Goal: Information Seeking & Learning: Compare options

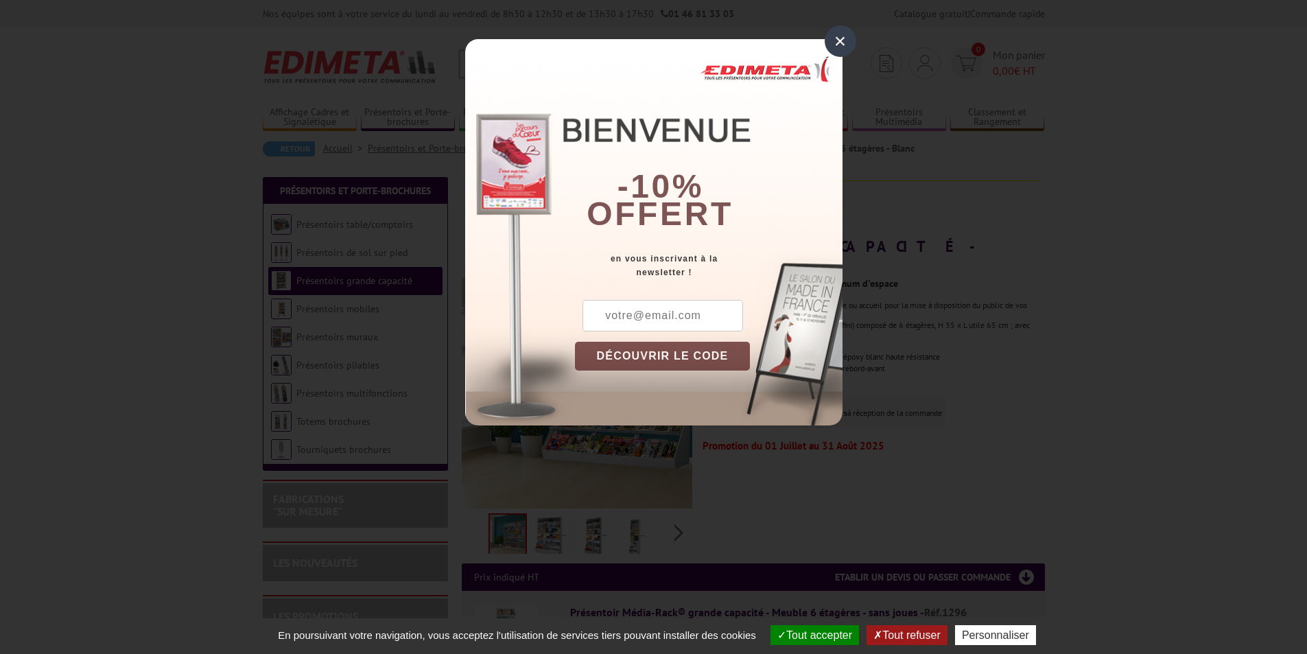
click at [846, 38] on div "×" at bounding box center [841, 41] width 32 height 32
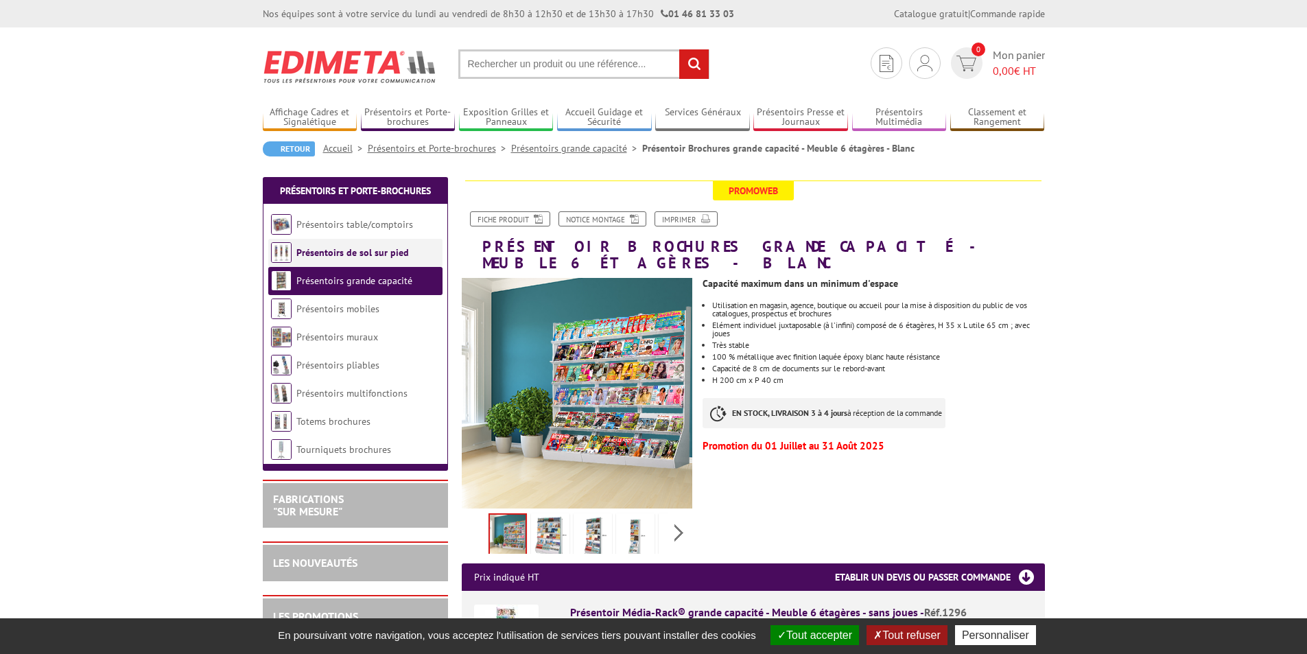
click at [320, 252] on link "Présentoirs de sol sur pied" at bounding box center [352, 252] width 113 height 12
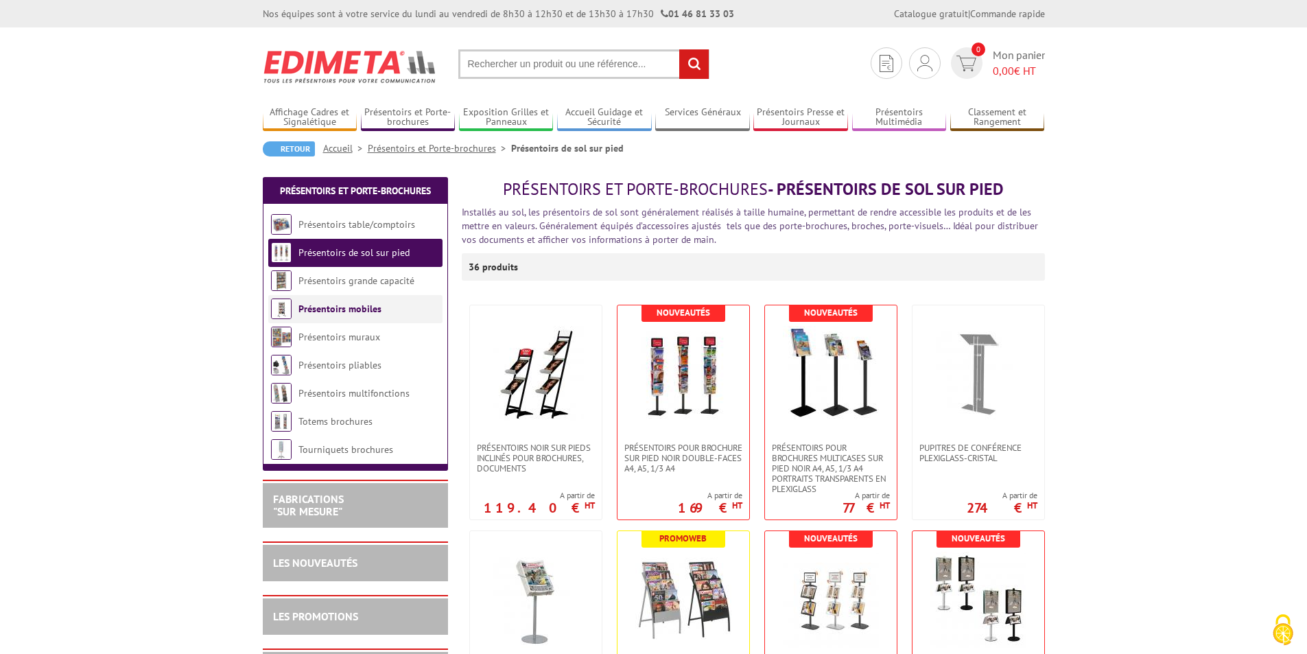
click at [320, 315] on li "Présentoirs mobiles" at bounding box center [355, 309] width 174 height 28
click at [333, 337] on link "Présentoirs muraux" at bounding box center [339, 337] width 82 height 12
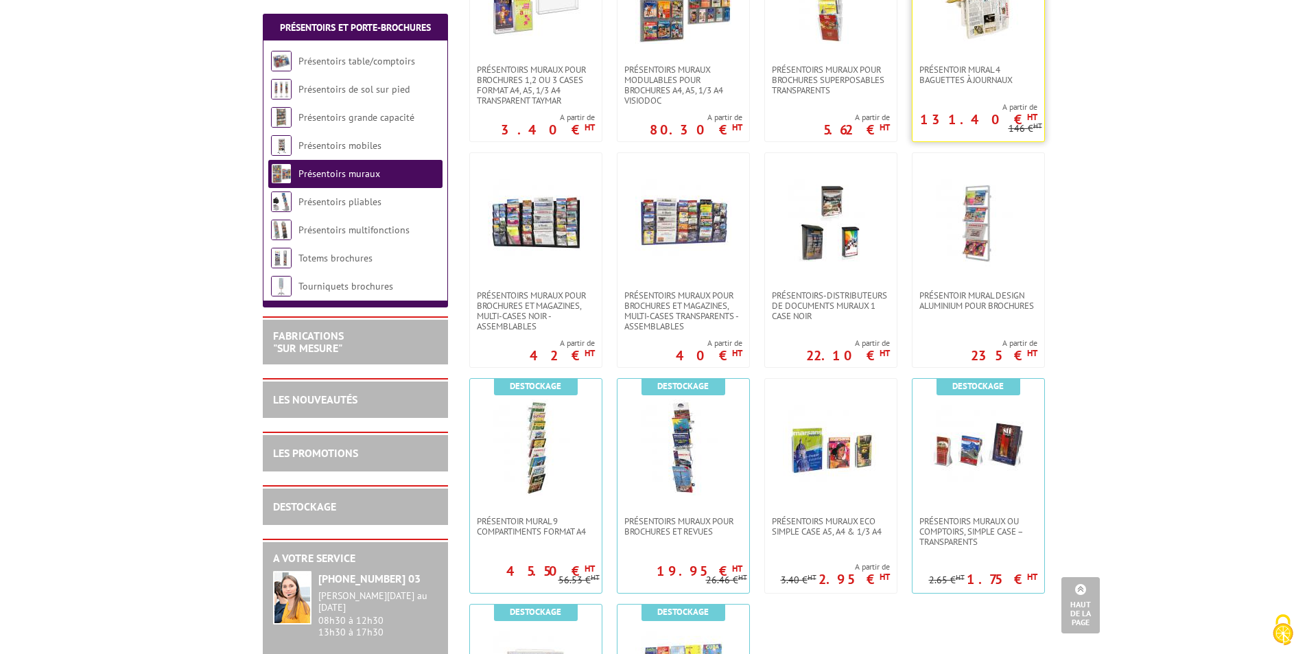
scroll to position [686, 0]
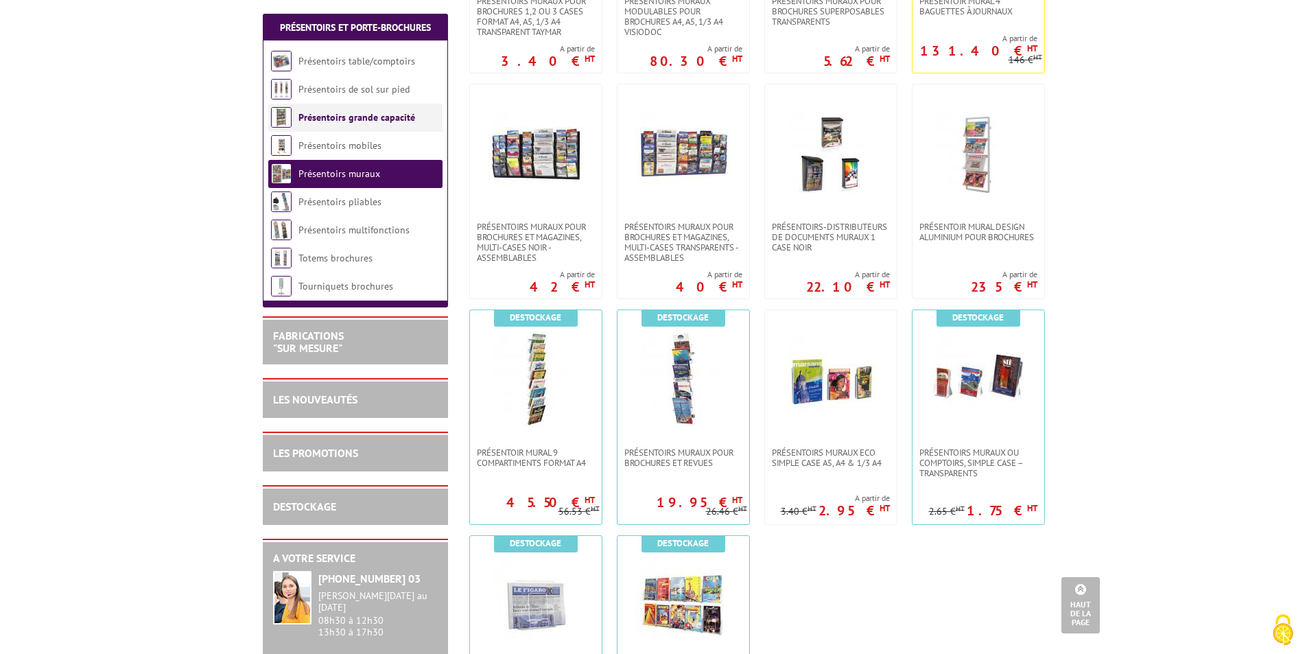
click at [347, 119] on link "Présentoirs grande capacité" at bounding box center [356, 117] width 117 height 12
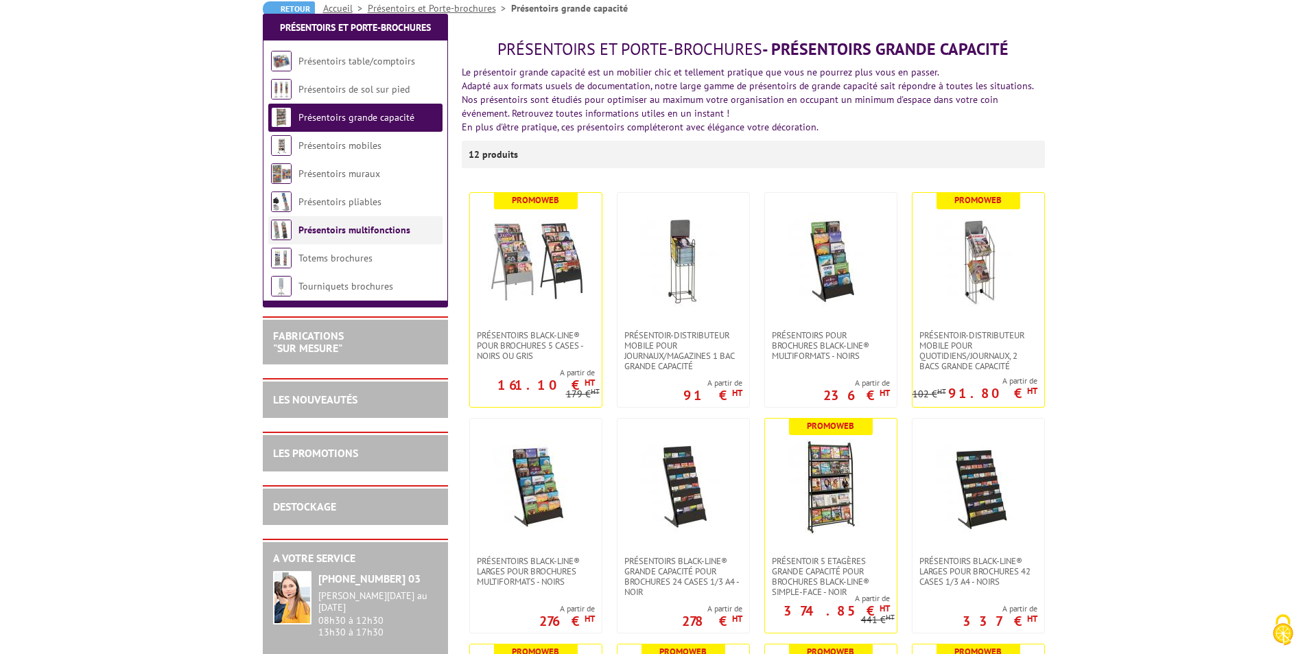
scroll to position [206, 0]
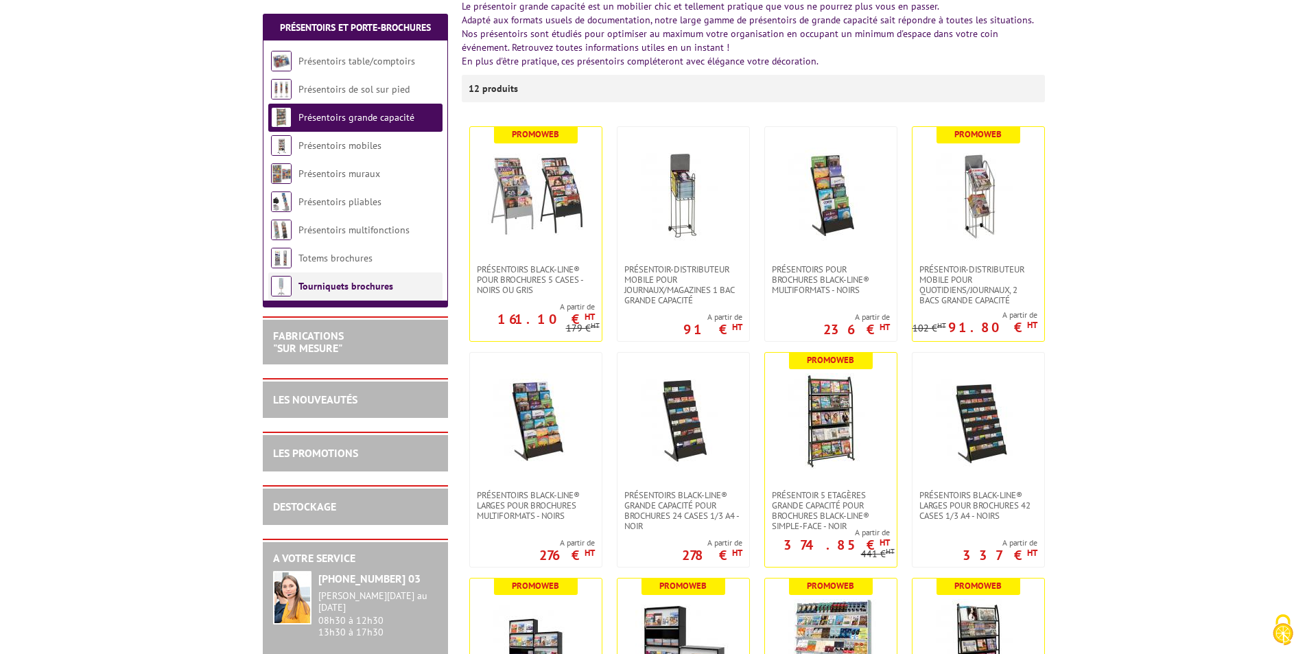
click at [328, 285] on link "Tourniquets brochures" at bounding box center [345, 286] width 95 height 12
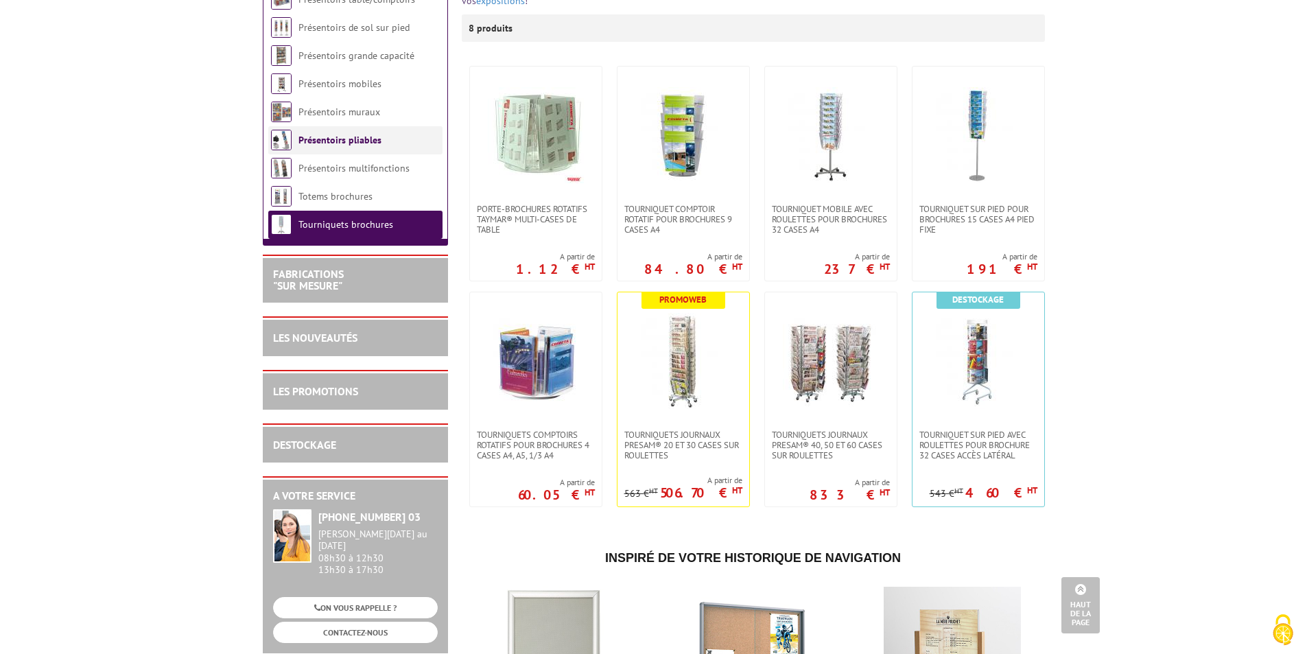
scroll to position [69, 0]
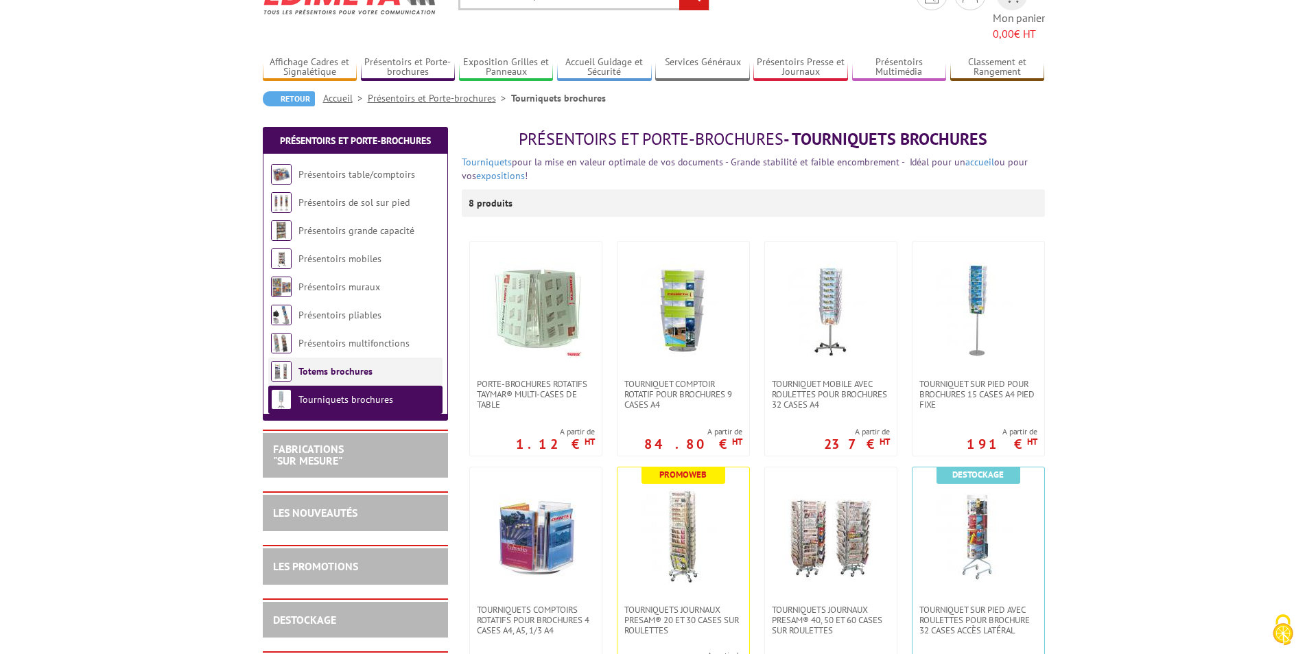
click at [333, 365] on link "Totems brochures" at bounding box center [335, 371] width 74 height 12
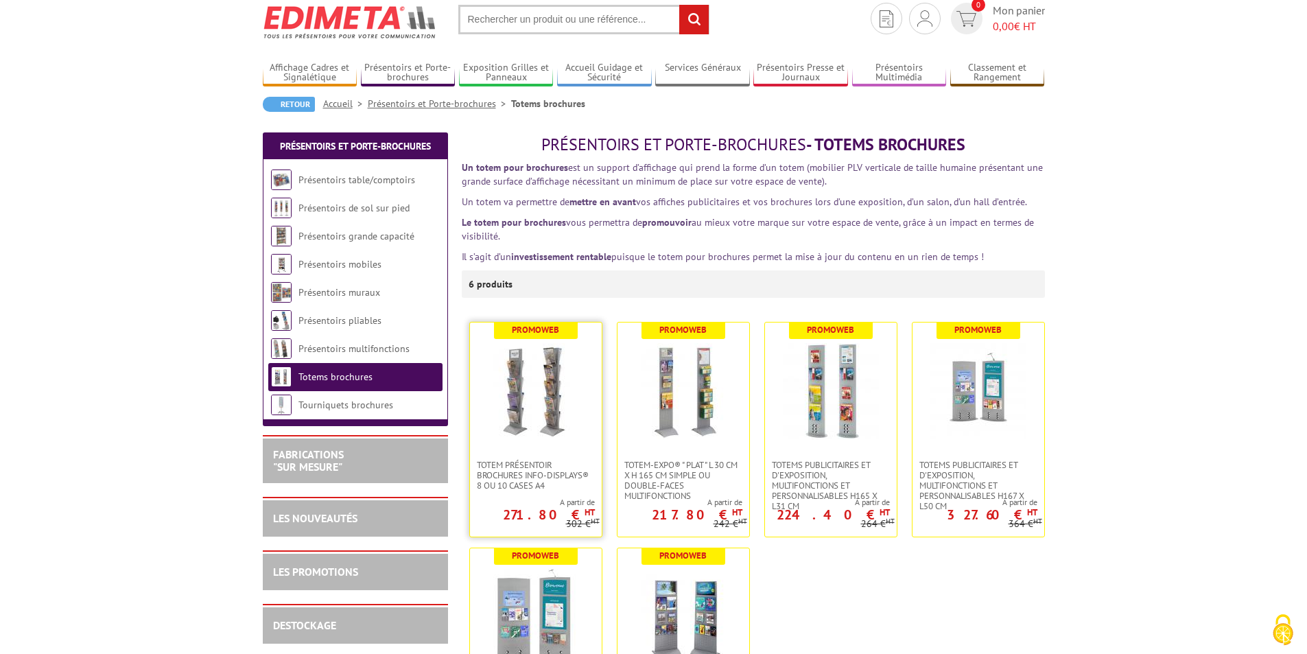
scroll to position [69, 0]
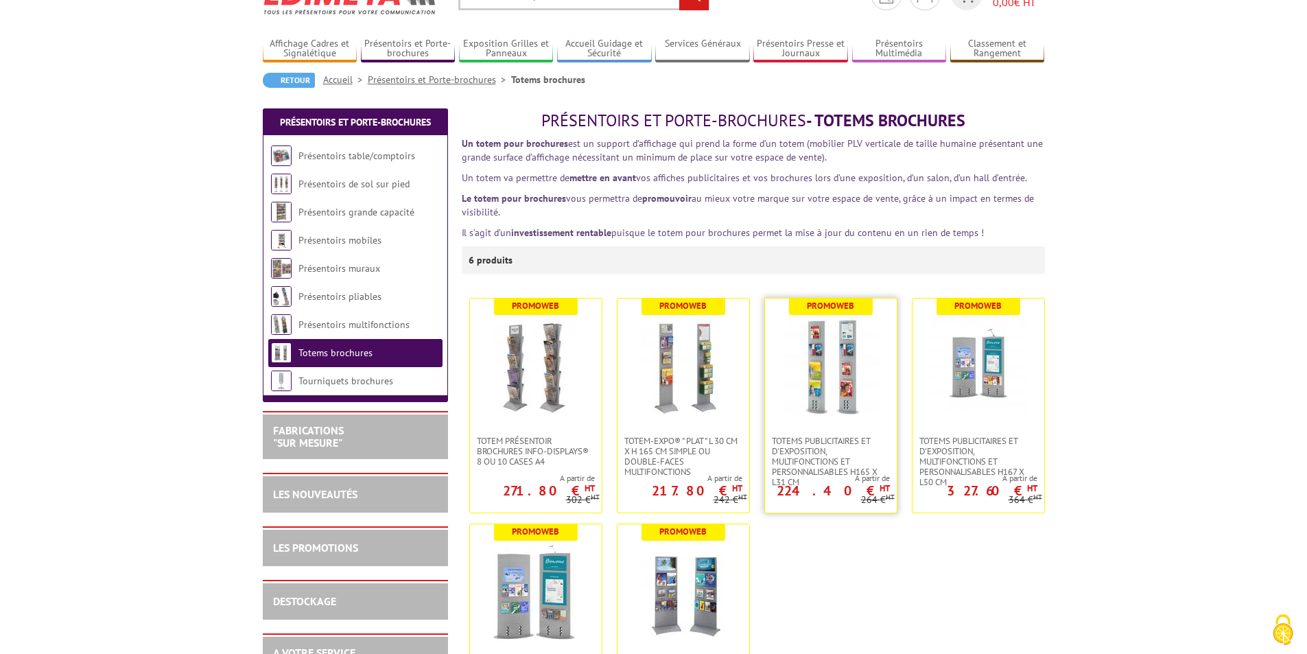
click at [829, 405] on img at bounding box center [831, 367] width 96 height 96
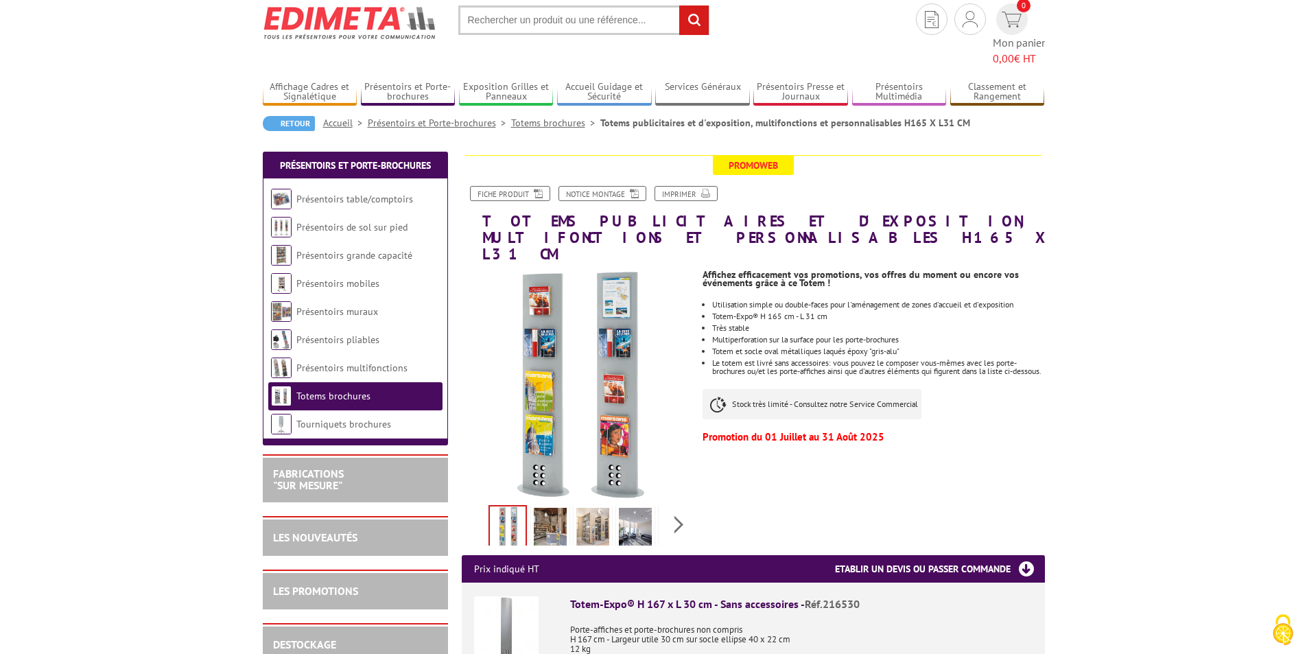
scroll to position [69, 0]
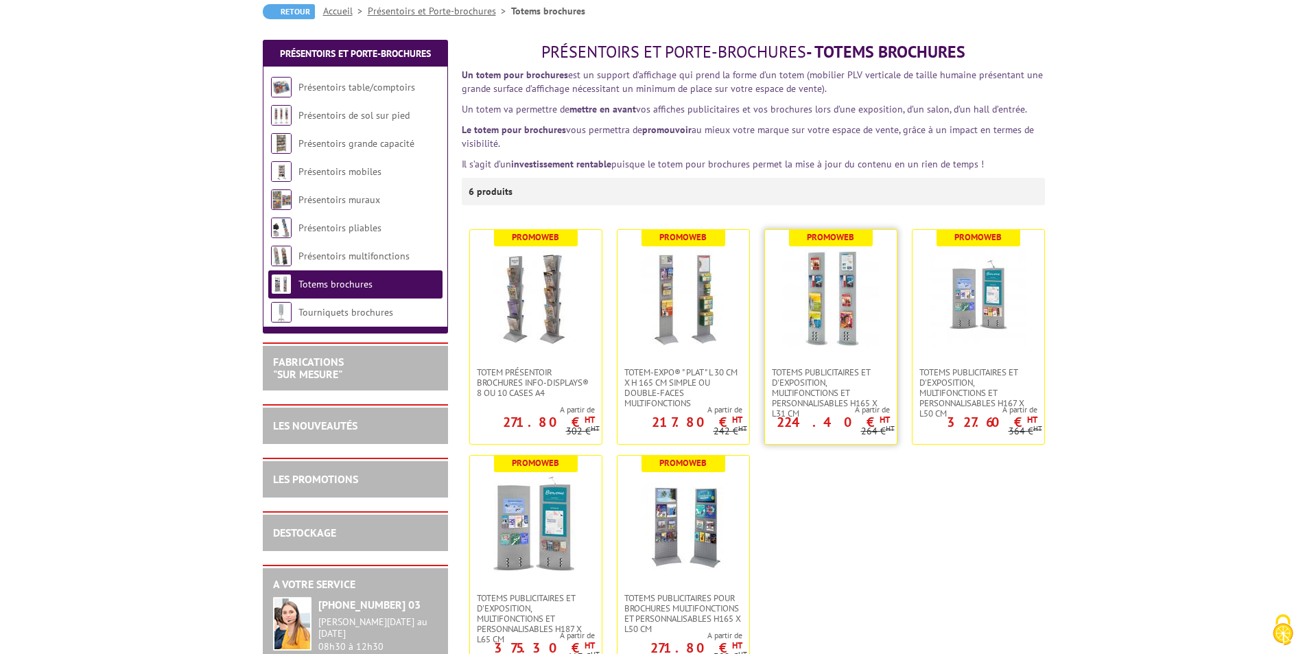
scroll to position [206, 0]
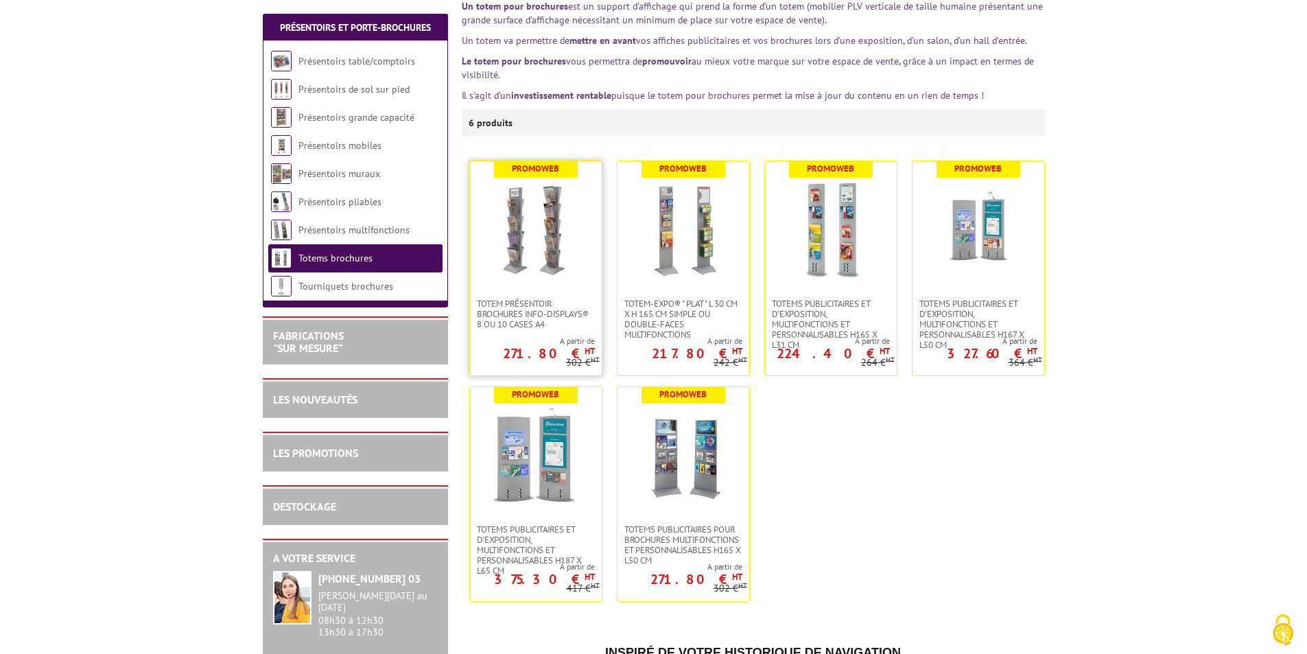
click at [537, 246] on img at bounding box center [536, 230] width 96 height 96
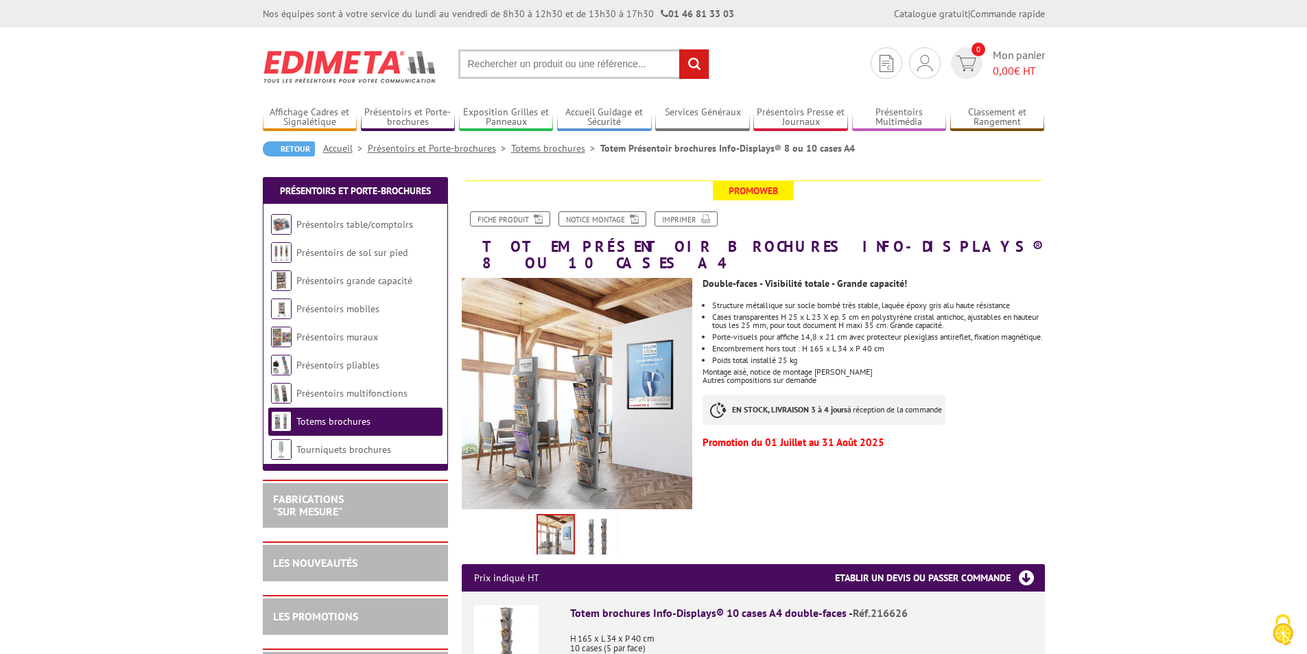
click at [593, 518] on img at bounding box center [598, 538] width 33 height 43
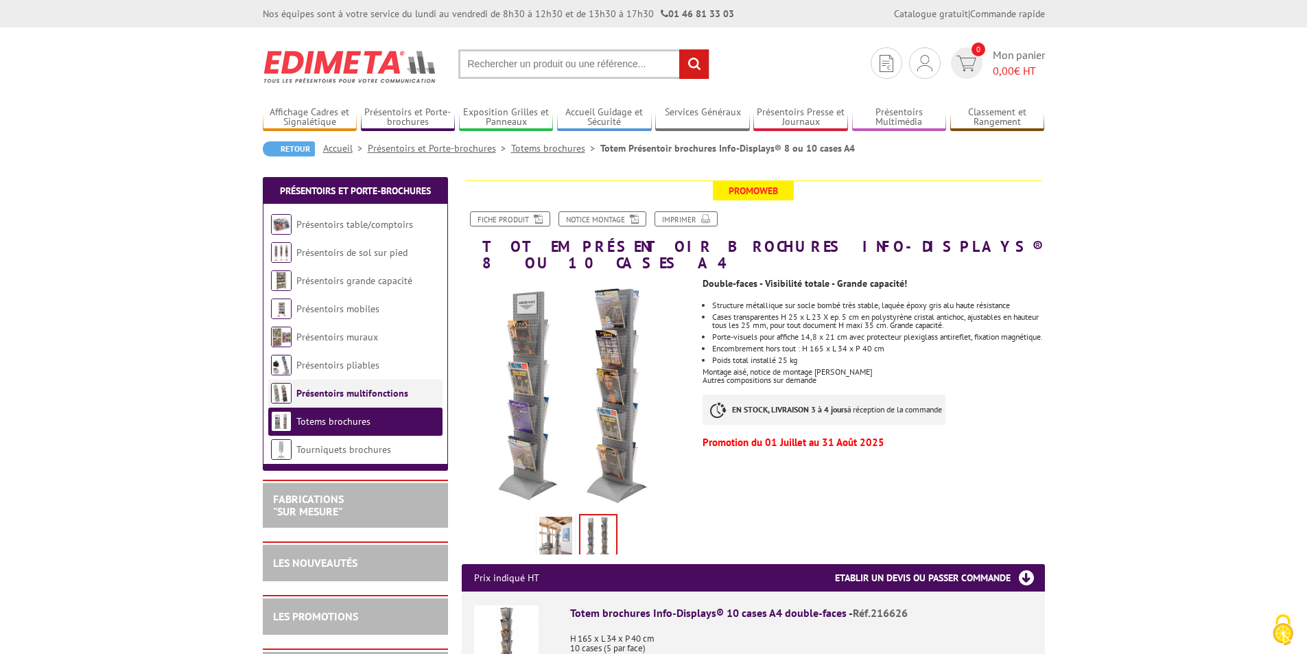
click at [389, 392] on link "Présentoirs multifonctions" at bounding box center [352, 393] width 112 height 12
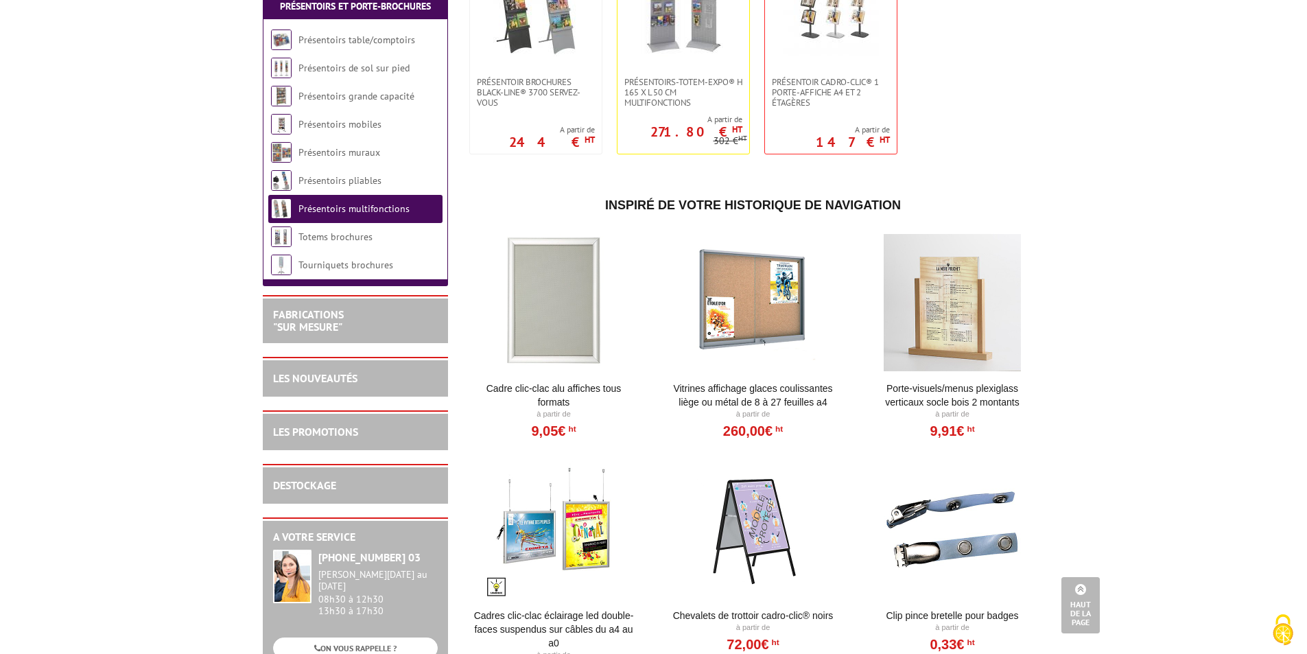
scroll to position [686, 0]
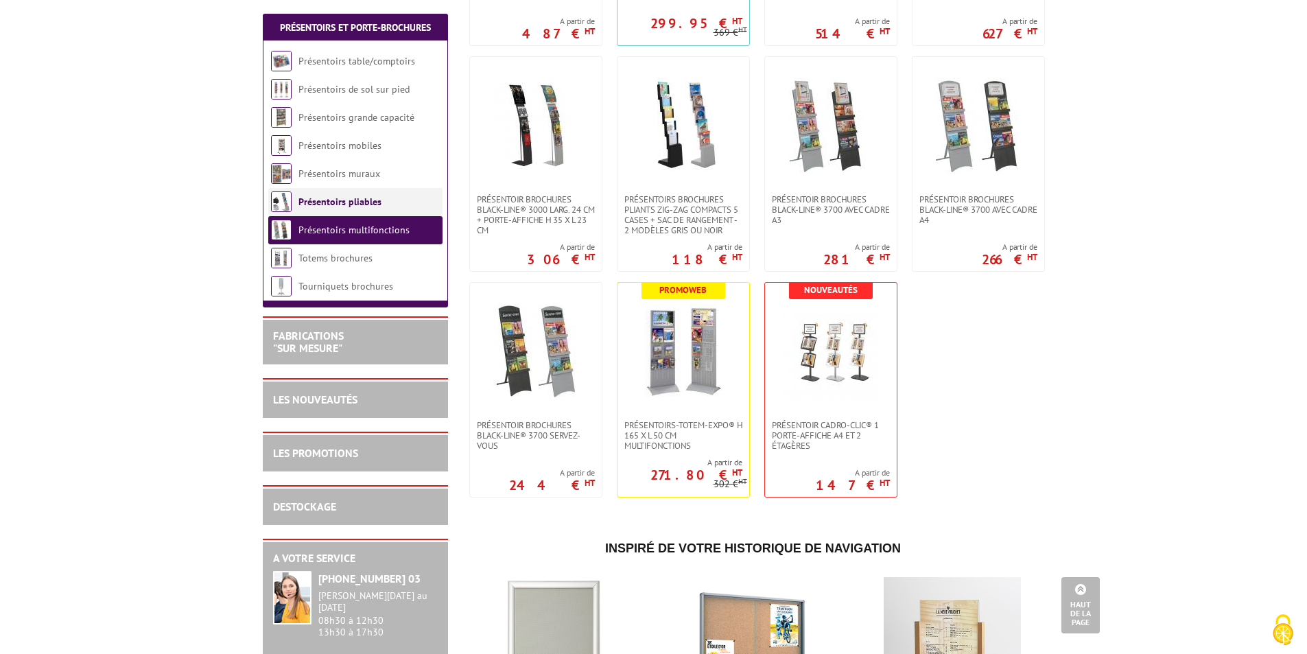
click at [334, 204] on link "Présentoirs pliables" at bounding box center [339, 202] width 83 height 12
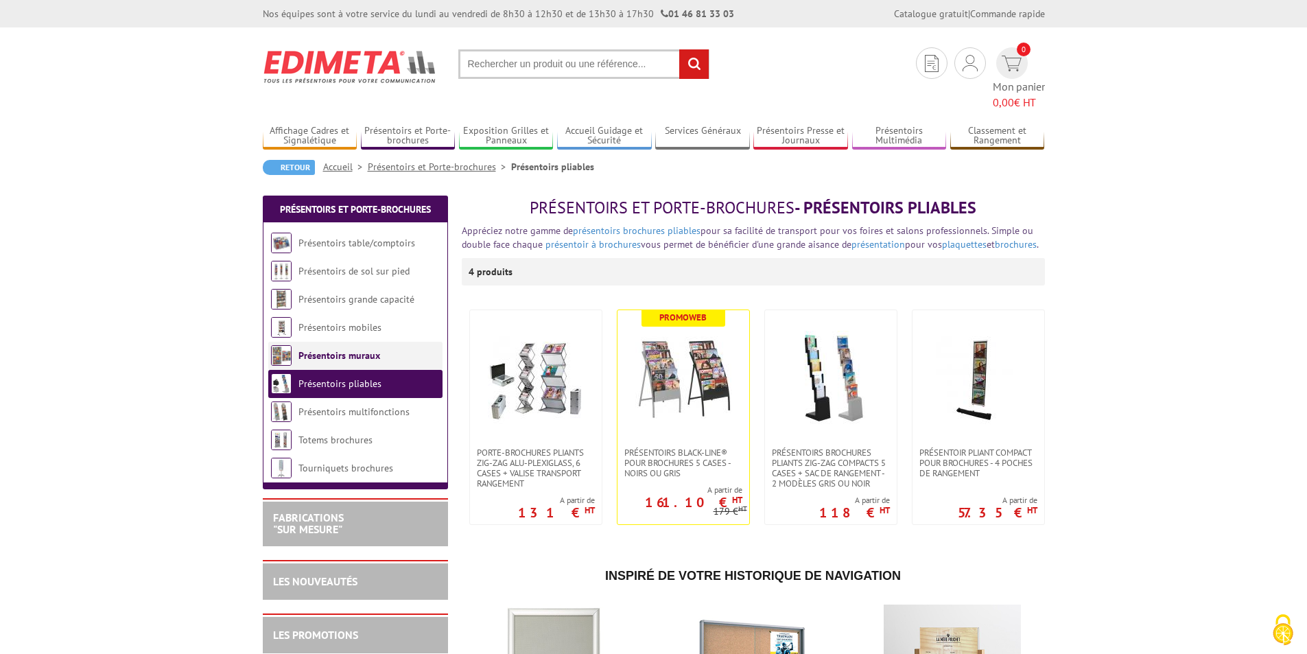
click at [357, 349] on link "Présentoirs muraux" at bounding box center [339, 355] width 82 height 12
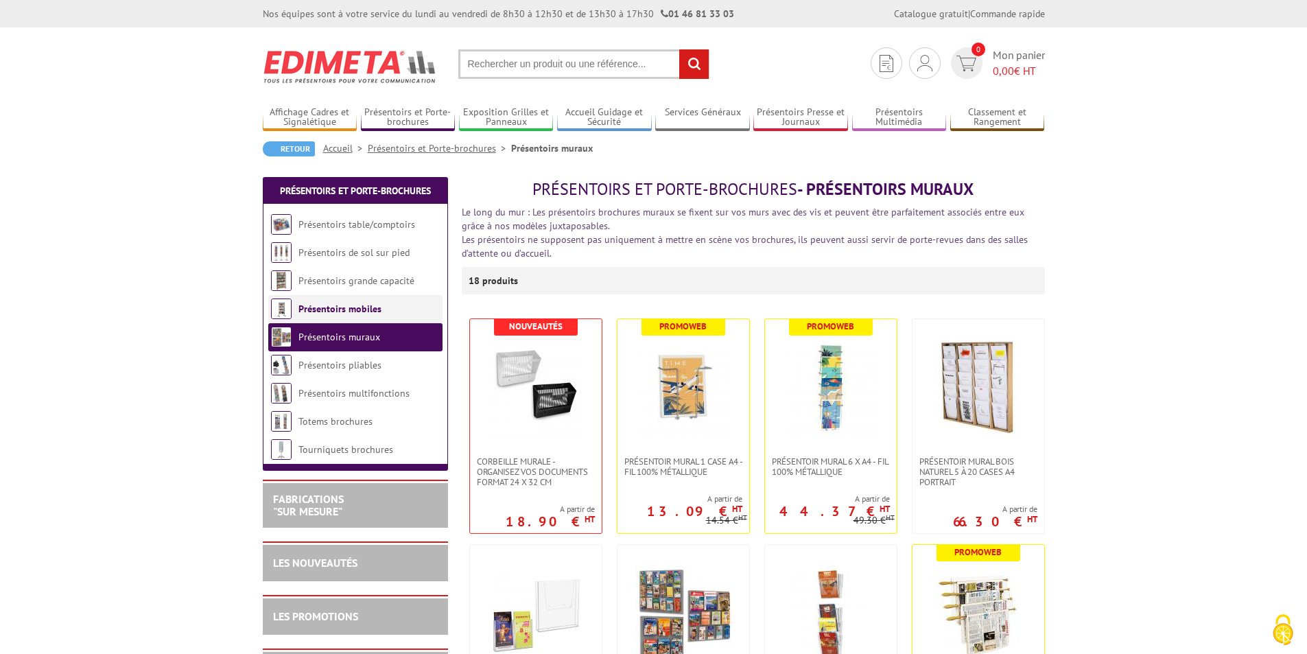
click at [351, 307] on link "Présentoirs mobiles" at bounding box center [339, 309] width 83 height 12
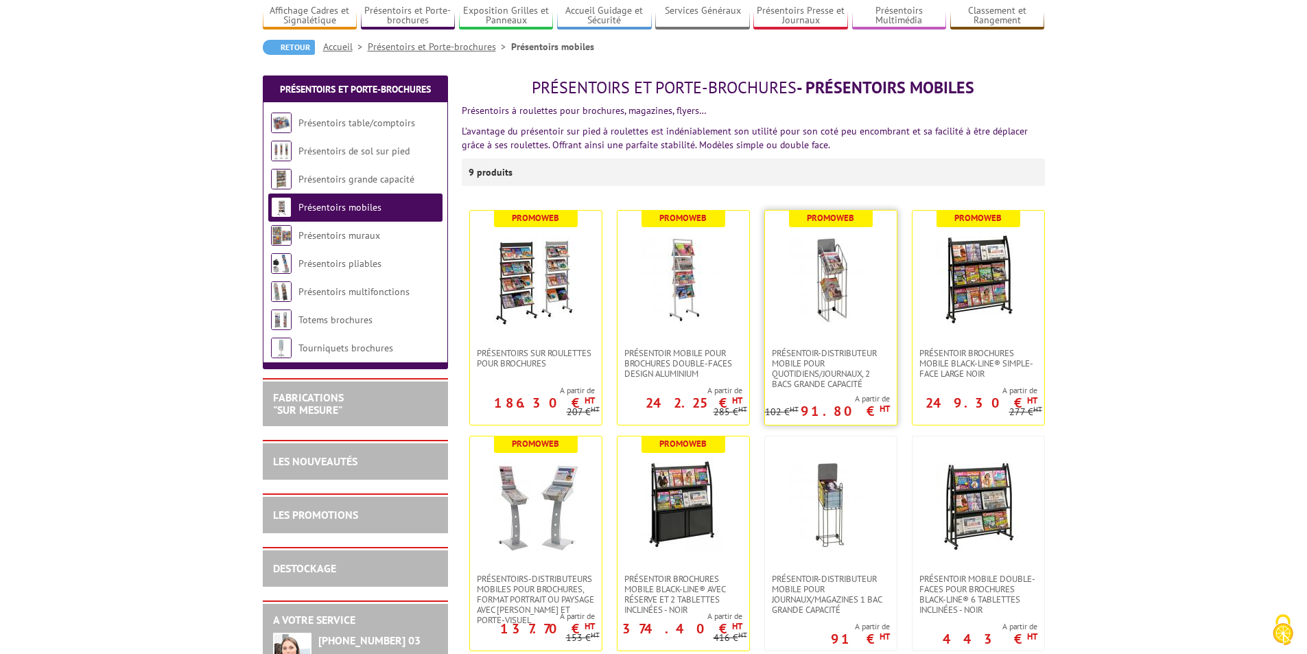
scroll to position [137, 0]
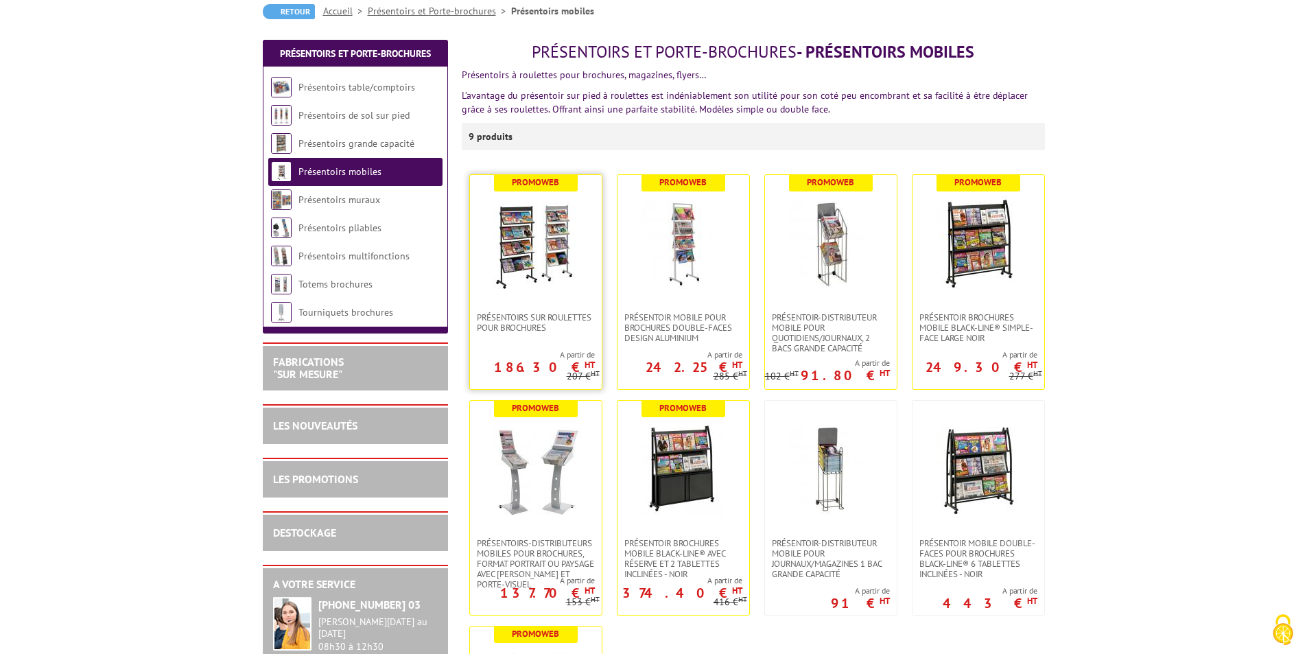
click at [510, 259] on img at bounding box center [536, 244] width 96 height 96
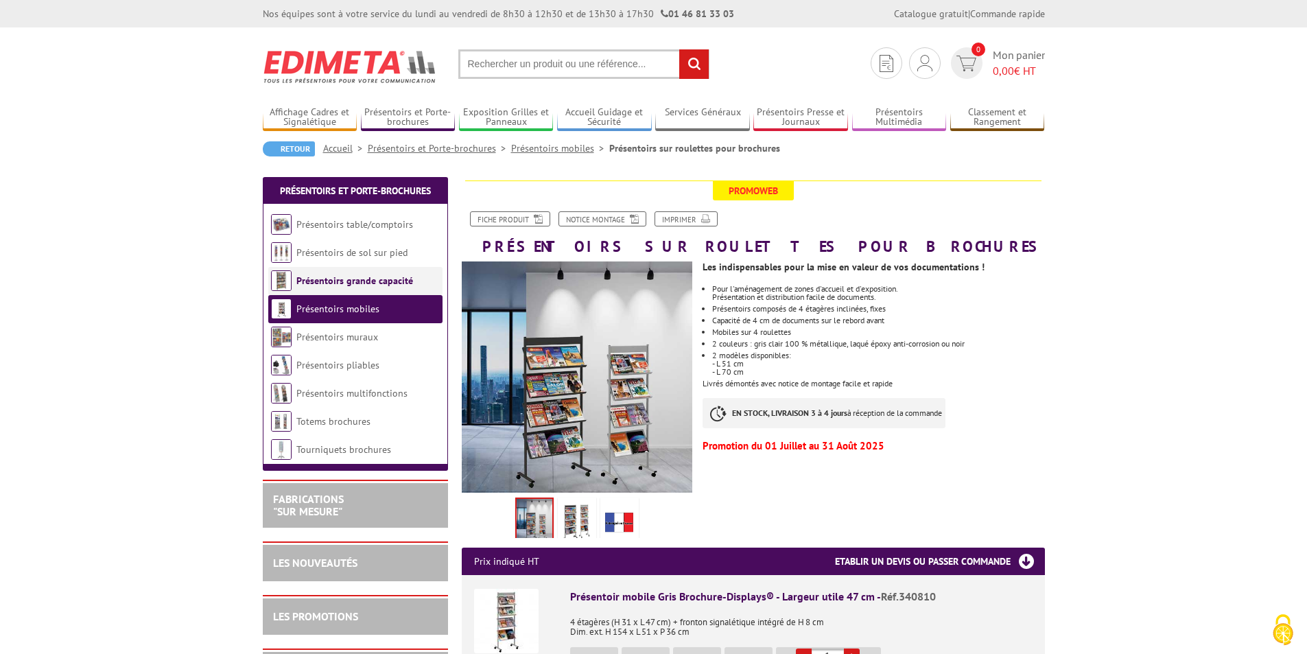
click at [349, 283] on link "Présentoirs grande capacité" at bounding box center [354, 280] width 117 height 12
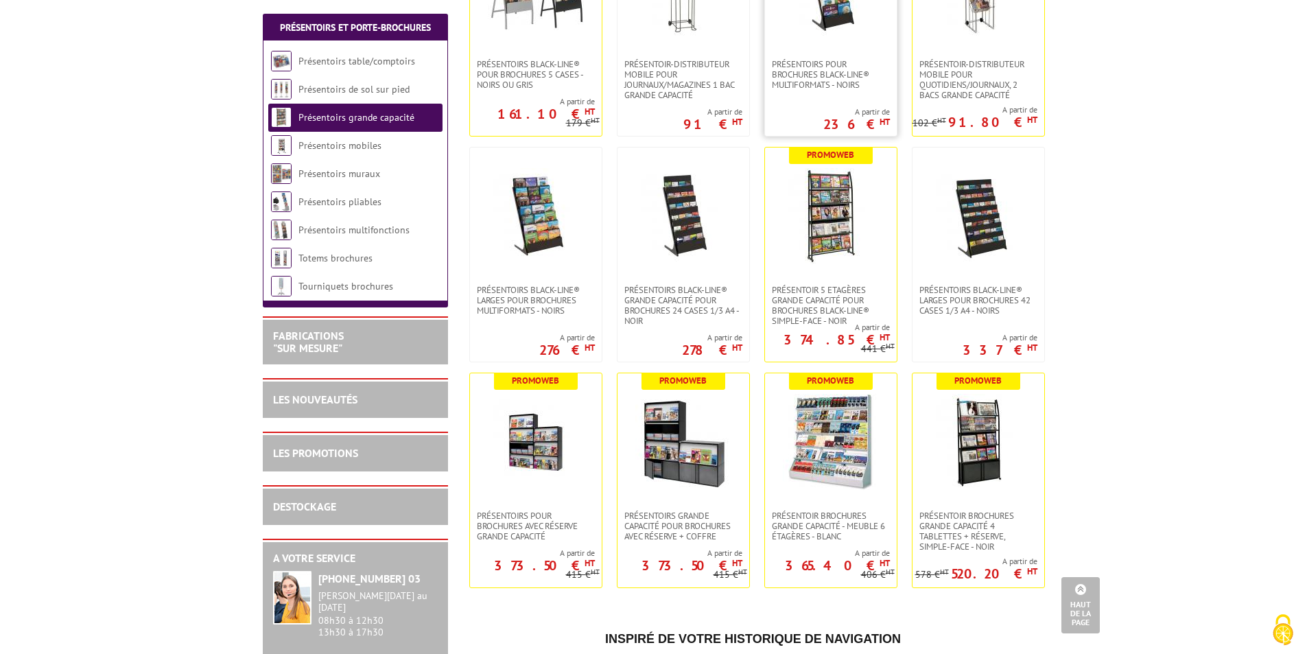
scroll to position [412, 0]
click at [963, 464] on img at bounding box center [978, 441] width 96 height 96
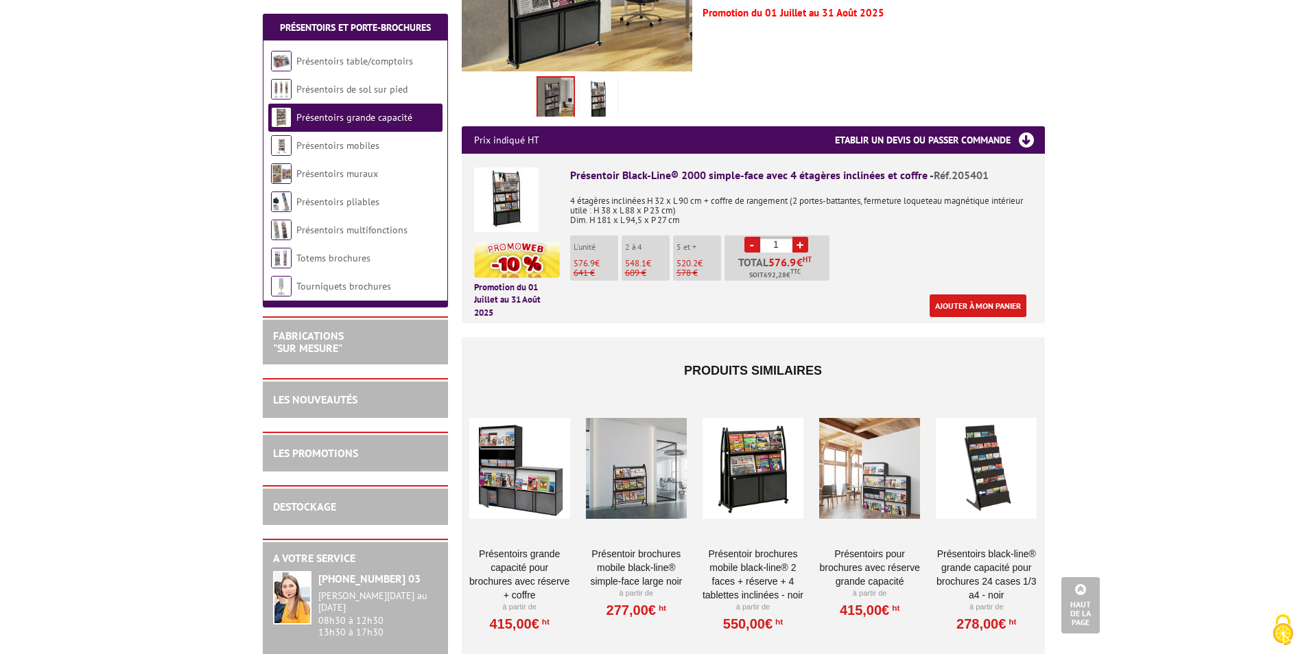
scroll to position [480, 0]
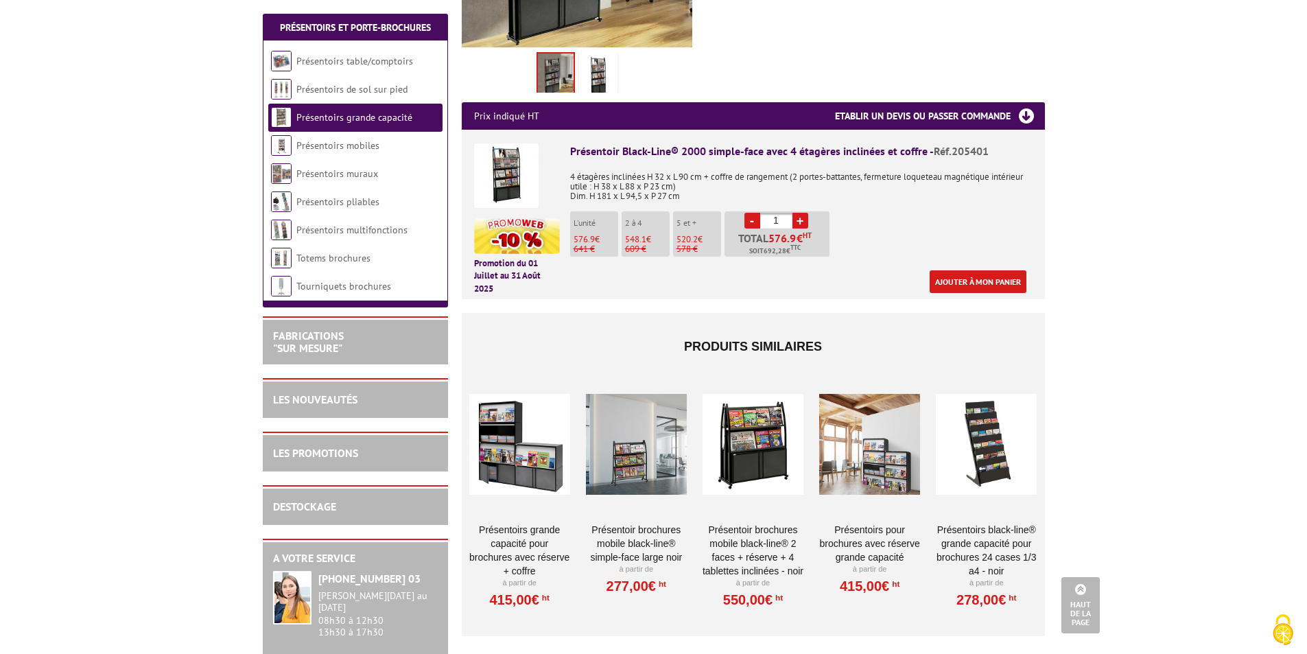
click at [648, 460] on div at bounding box center [636, 443] width 101 height 137
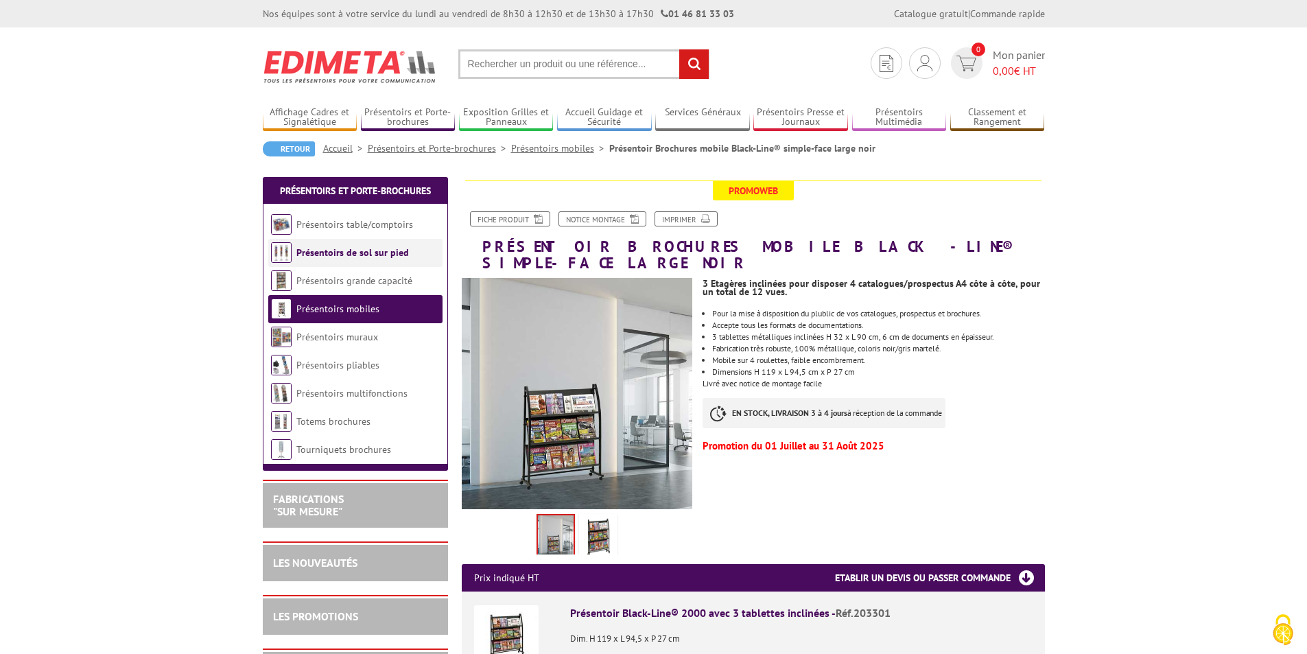
click at [322, 257] on link "Présentoirs de sol sur pied" at bounding box center [352, 252] width 113 height 12
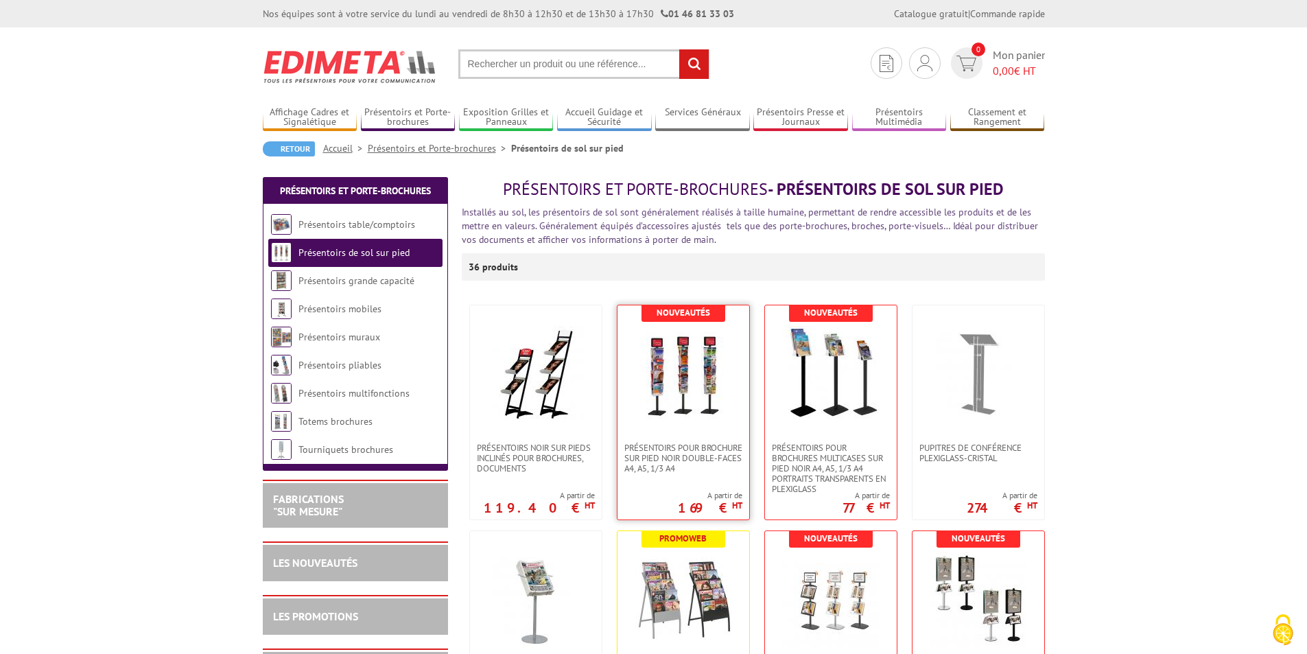
click at [682, 400] on img at bounding box center [683, 374] width 96 height 96
